Goal: Transaction & Acquisition: Purchase product/service

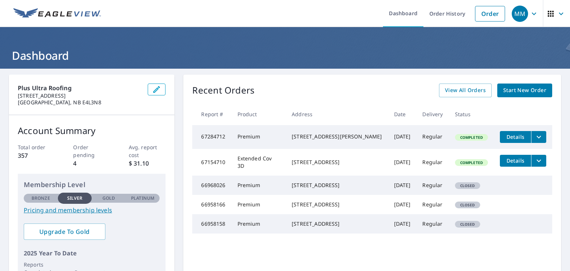
click at [513, 88] on span "Start New Order" at bounding box center [524, 90] width 43 height 9
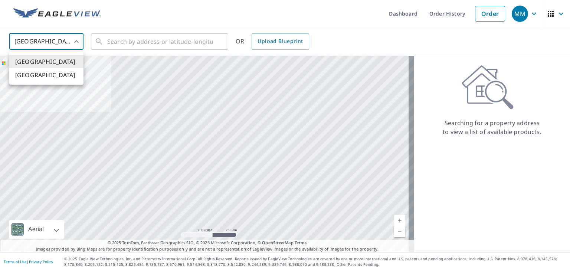
click at [79, 40] on body "MM MM Dashboard Order History Order MM United States US ​ ​ OR Upload Blueprint…" at bounding box center [285, 135] width 570 height 271
click at [60, 82] on ul "[GEOGRAPHIC_DATA] [GEOGRAPHIC_DATA]" at bounding box center [46, 68] width 74 height 33
click at [60, 80] on li "[GEOGRAPHIC_DATA]" at bounding box center [46, 74] width 74 height 13
type input "CA"
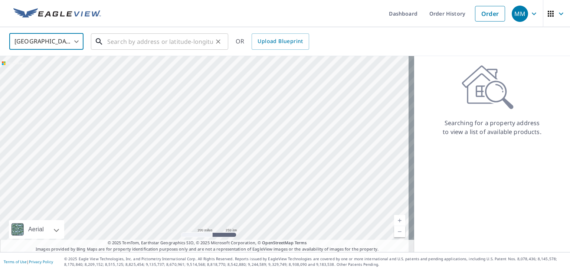
click at [141, 40] on input "text" at bounding box center [160, 41] width 106 height 21
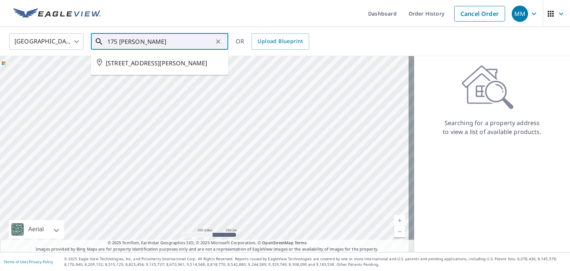
click at [122, 60] on span "[STREET_ADDRESS][PERSON_NAME]" at bounding box center [164, 63] width 117 height 9
type input "[STREET_ADDRESS][PERSON_NAME]"
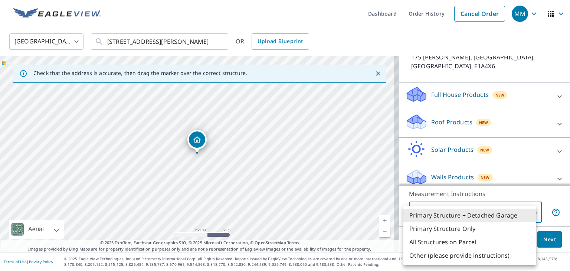
scroll to position [57, 0]
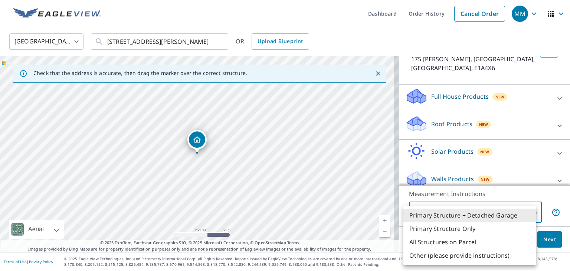
click at [472, 215] on body "MM MM Dashboard Order History Cancel Order MM Canada CA ​ [STREET_ADDRESS][PERS…" at bounding box center [285, 135] width 570 height 271
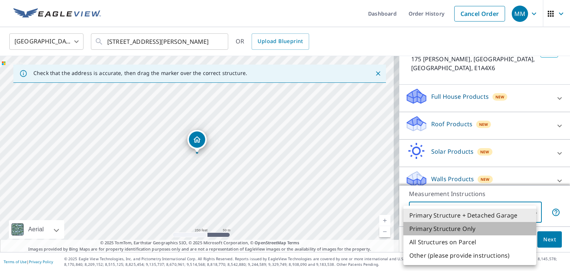
click at [468, 227] on li "Primary Structure Only" at bounding box center [469, 228] width 133 height 13
type input "2"
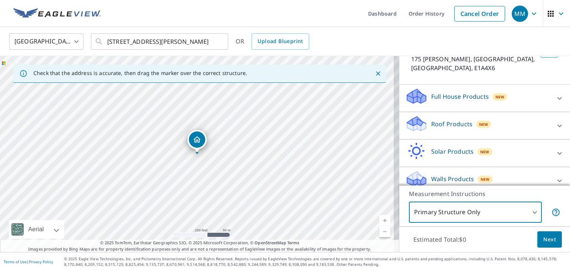
click at [451, 120] on p "Roof Products" at bounding box center [451, 124] width 41 height 9
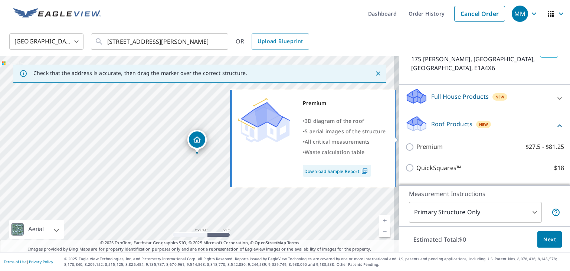
click at [437, 142] on p "Premium" at bounding box center [429, 146] width 26 height 9
click at [416, 143] on input "Premium $27.5 - $81.25" at bounding box center [410, 147] width 11 height 9
checkbox input "true"
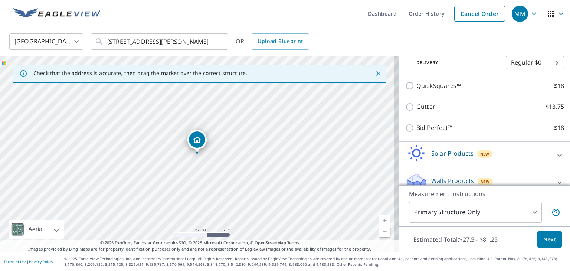
scroll to position [165, 0]
click at [543, 242] on span "Next" at bounding box center [549, 239] width 13 height 9
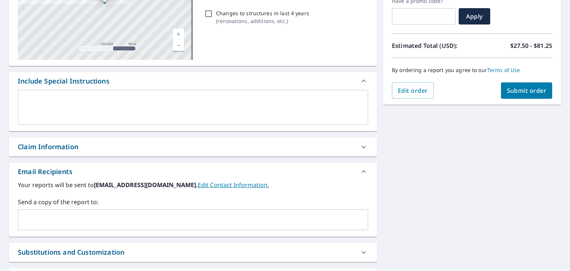
scroll to position [148, 0]
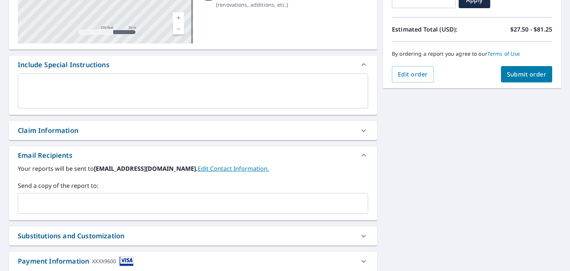
click at [54, 205] on input "text" at bounding box center [187, 203] width 333 height 14
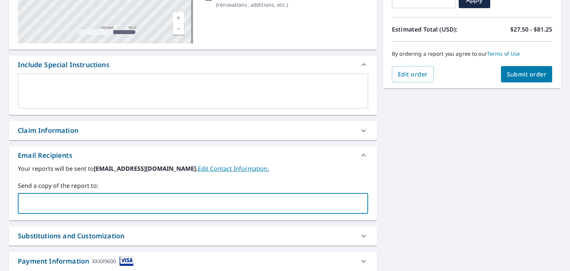
type input "h"
click at [65, 205] on input "[EMAIL_ADDRESS][DOMAIN_NAME]" at bounding box center [187, 203] width 333 height 14
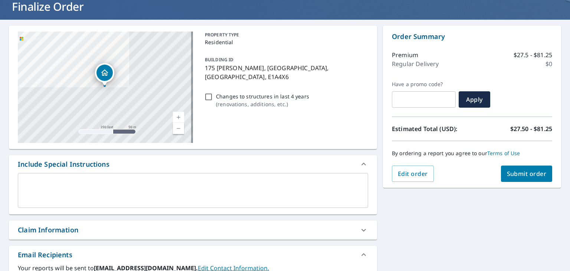
scroll to position [0, 0]
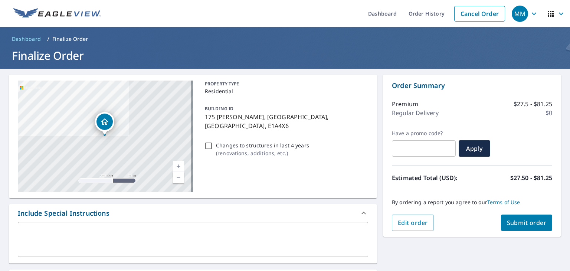
type input "[EMAIL_ADDRESS][DOMAIN_NAME]"
click at [518, 224] on span "Submit order" at bounding box center [527, 223] width 40 height 8
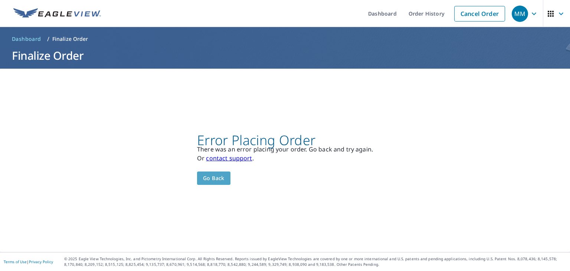
click at [205, 182] on span "Go back" at bounding box center [214, 178] width 22 height 9
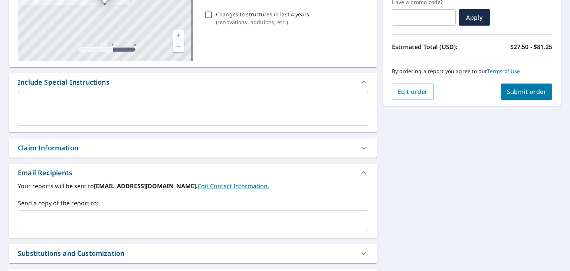
scroll to position [148, 0]
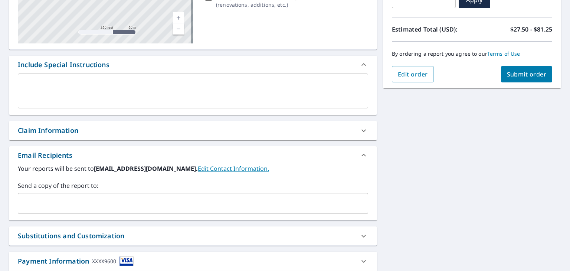
click at [260, 205] on input "text" at bounding box center [187, 203] width 333 height 14
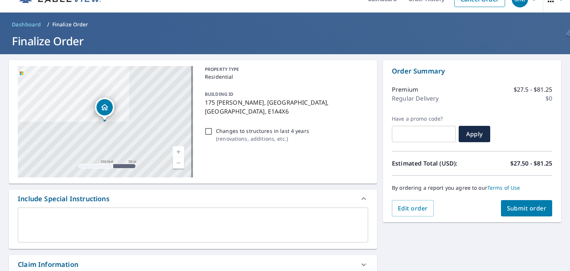
scroll to position [10, 0]
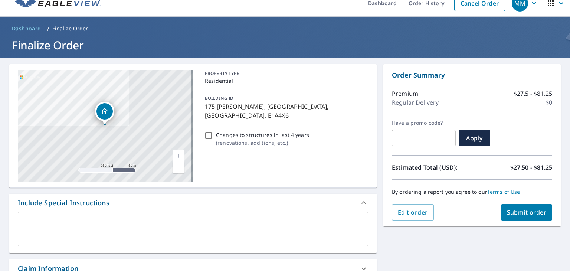
type input "[EMAIL_ADDRESS][DOMAIN_NAME]"
click at [518, 217] on button "Submit order" at bounding box center [527, 212] width 52 height 16
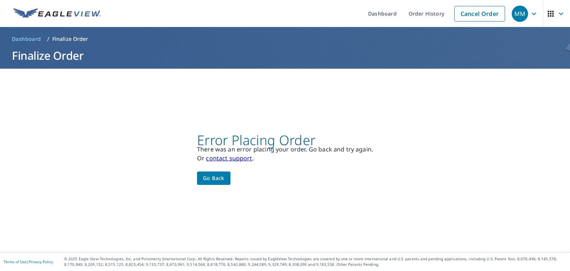
scroll to position [0, 0]
click at [218, 179] on span "Go back" at bounding box center [214, 178] width 22 height 9
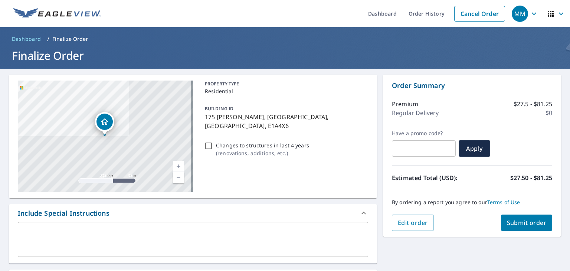
click at [513, 223] on span "Submit order" at bounding box center [527, 223] width 40 height 8
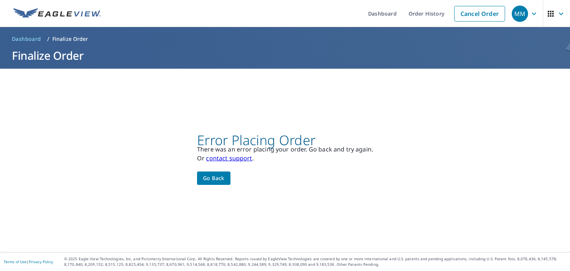
click at [203, 178] on span "Go back" at bounding box center [214, 178] width 22 height 9
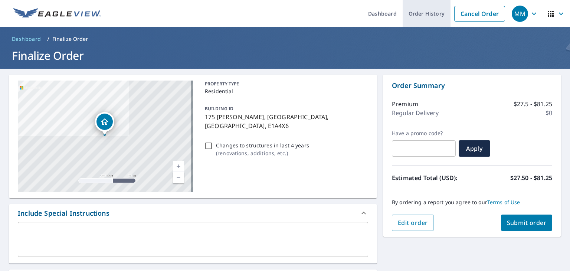
click at [431, 14] on link "Order History" at bounding box center [427, 13] width 48 height 27
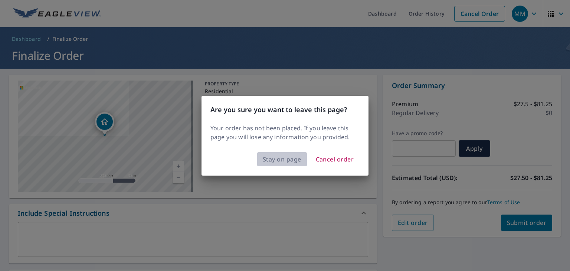
click at [290, 156] on span "Stay on page" at bounding box center [282, 159] width 39 height 10
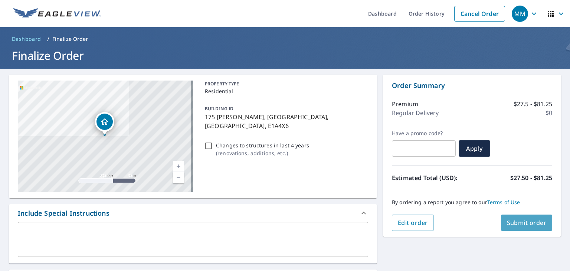
click at [531, 220] on span "Submit order" at bounding box center [527, 223] width 40 height 8
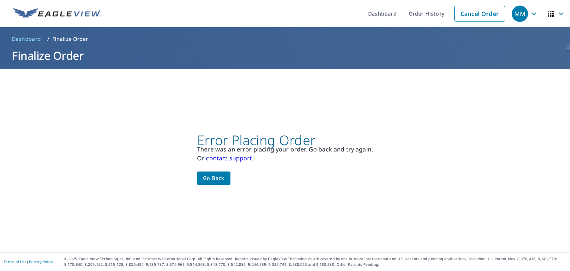
click at [211, 179] on span "Go back" at bounding box center [214, 178] width 22 height 9
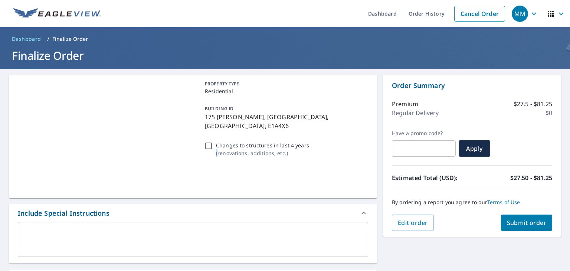
click at [211, 179] on div "PROPERTY TYPE Residential BUILDING ID 175 [PERSON_NAME], [GEOGRAPHIC_DATA], [GE…" at bounding box center [285, 136] width 166 height 111
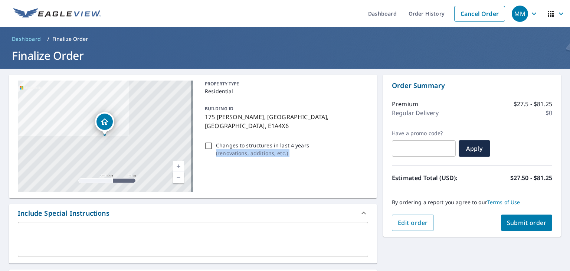
click at [224, 179] on div "PROPERTY TYPE Residential BUILDING ID 175 [PERSON_NAME], [GEOGRAPHIC_DATA], [GE…" at bounding box center [285, 136] width 166 height 111
